Goal: Browse casually

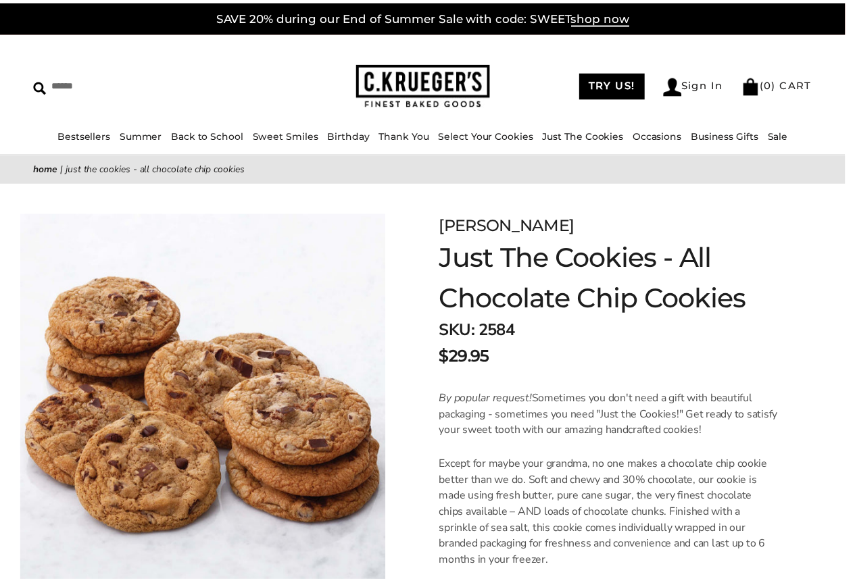
scroll to position [405, 0]
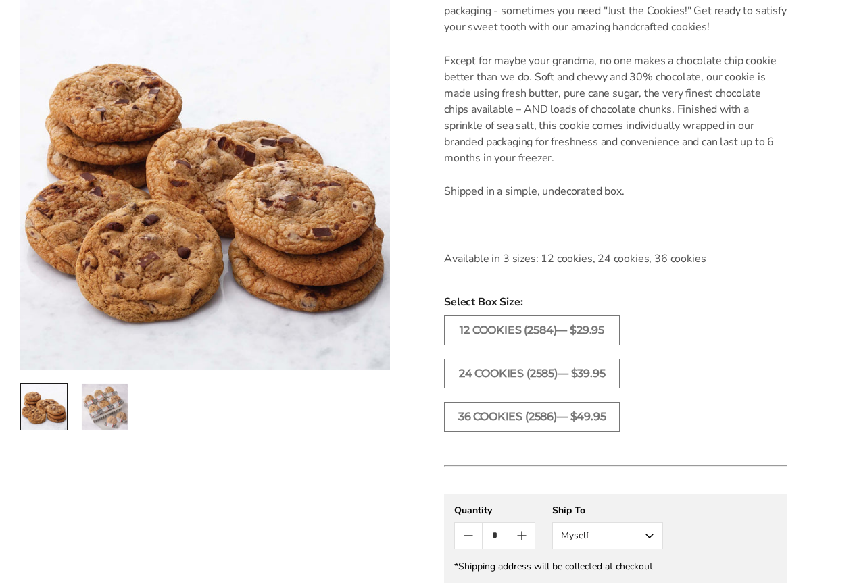
click at [107, 405] on img "2 / 2" at bounding box center [105, 407] width 46 height 46
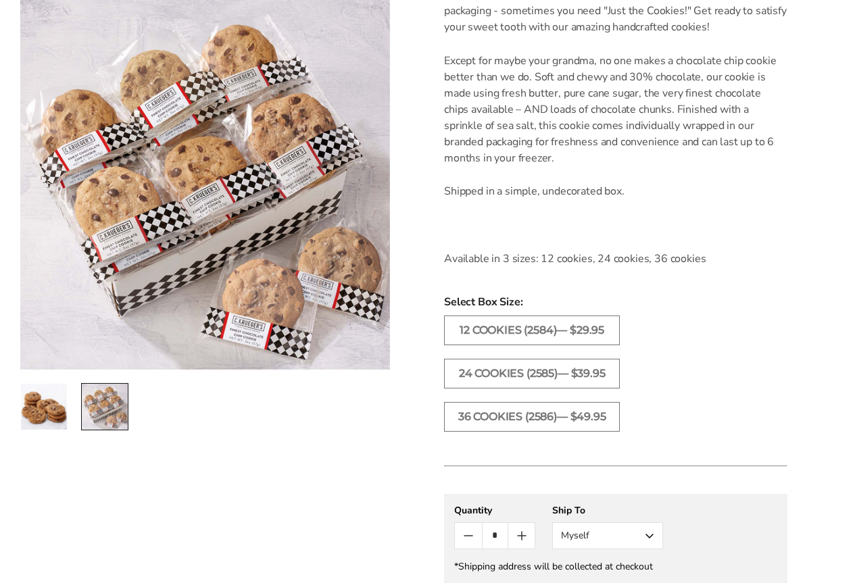
click at [52, 403] on img "1 / 2" at bounding box center [44, 407] width 46 height 46
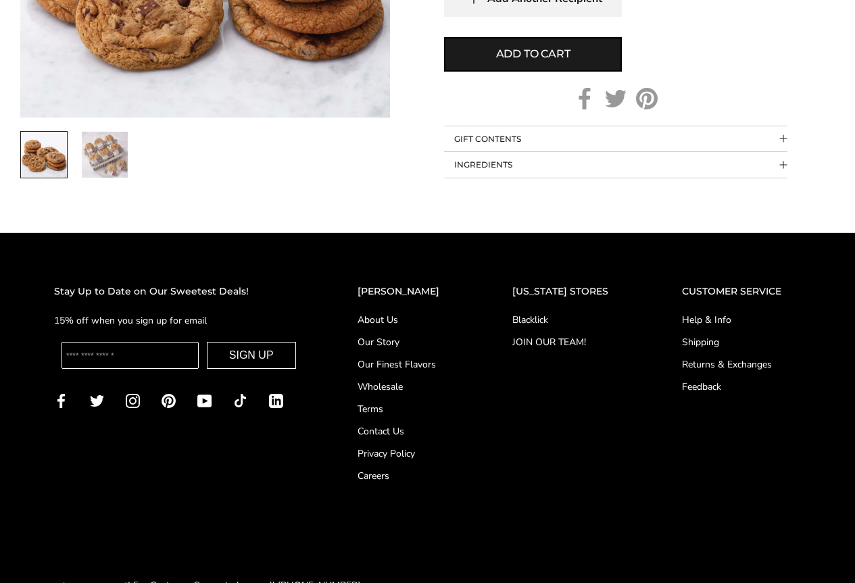
scroll to position [1077, 0]
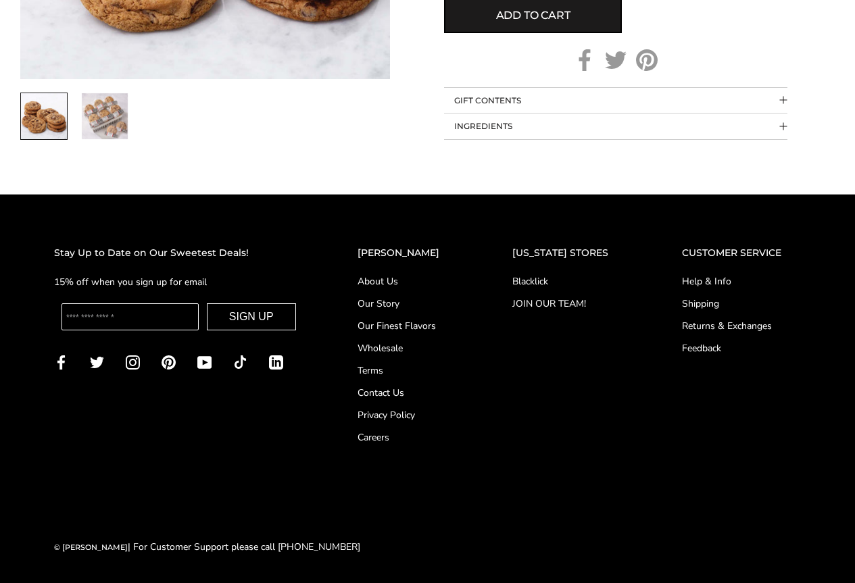
click at [415, 303] on link "Our Story" at bounding box center [408, 304] width 101 height 14
